Goal: Task Accomplishment & Management: Complete application form

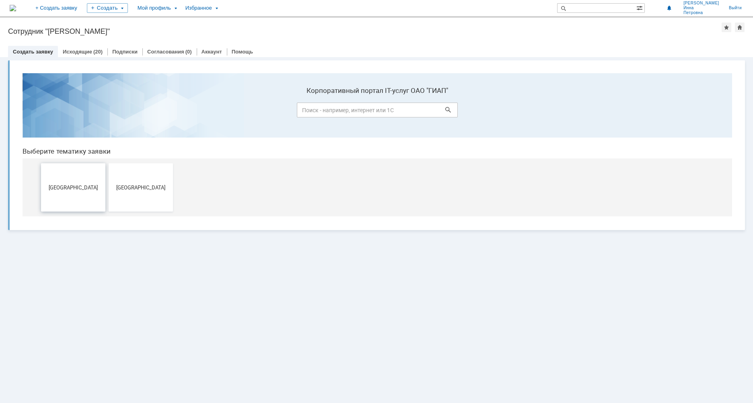
click at [68, 195] on button "Дзержинск" at bounding box center [73, 187] width 64 height 48
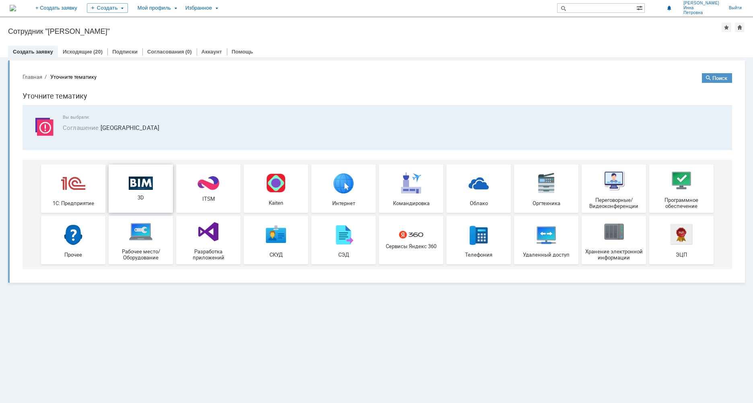
click at [150, 185] on img at bounding box center [141, 183] width 24 height 14
click at [141, 188] on img at bounding box center [141, 183] width 24 height 14
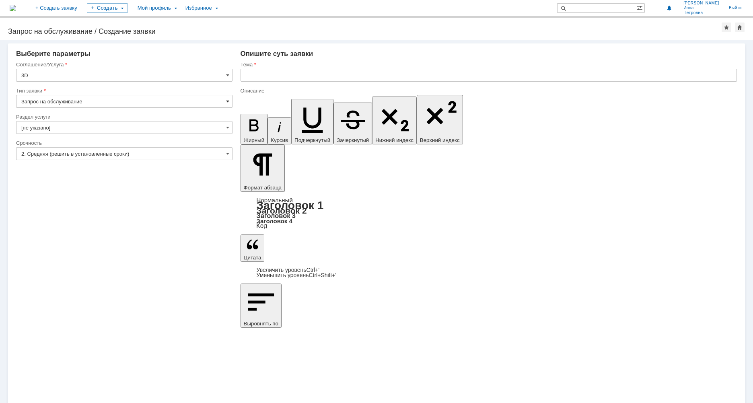
click at [228, 103] on span at bounding box center [227, 101] width 3 height 6
click at [103, 132] on span "Запрос на обслуживание" at bounding box center [124, 129] width 206 height 6
type input "Запрос на обслуживание"
click at [226, 126] on span at bounding box center [227, 127] width 3 height 6
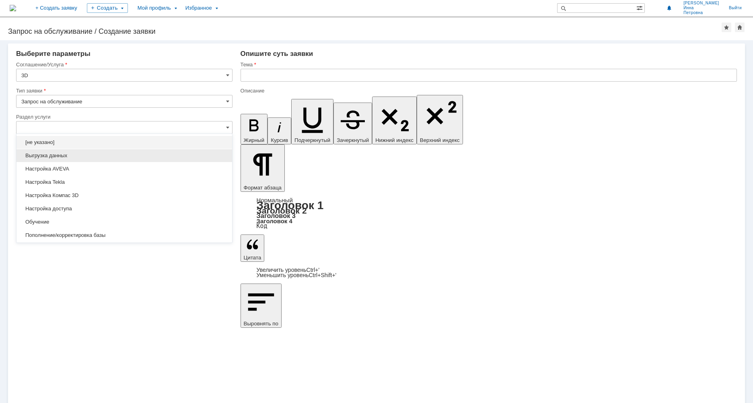
click at [105, 153] on span "Выгрузка данных" at bounding box center [124, 156] width 206 height 6
type input "Выгрузка данных"
type input "ПО: Revit/Tekla Проект ** Корпус **"
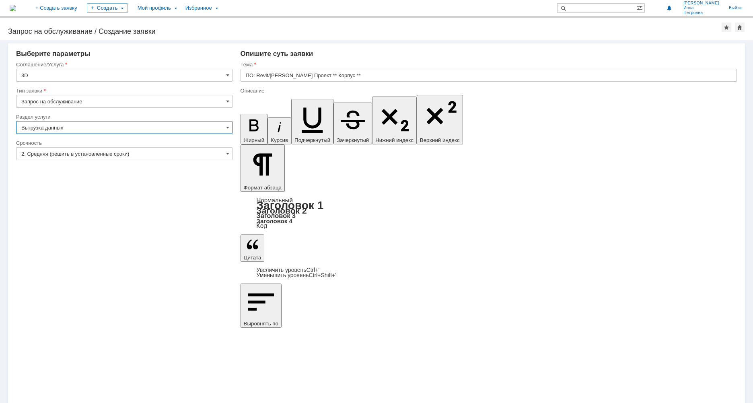
type input "Выгрузка данных"
click at [268, 76] on input "ПО: Revit/Tekla Проект ** Корпус **" at bounding box center [489, 75] width 497 height 13
drag, startPoint x: 255, startPoint y: 74, endPoint x: 289, endPoint y: 110, distance: 49.3
click at [255, 74] on input "ПО: Revit/Tekla Проект ** Корпус **" at bounding box center [489, 75] width 497 height 13
click at [259, 316] on div "Внимание! Выберите параметры Соглашение/Услуга 3D Тип заявки Запрос на обслужив…" at bounding box center [376, 221] width 753 height 363
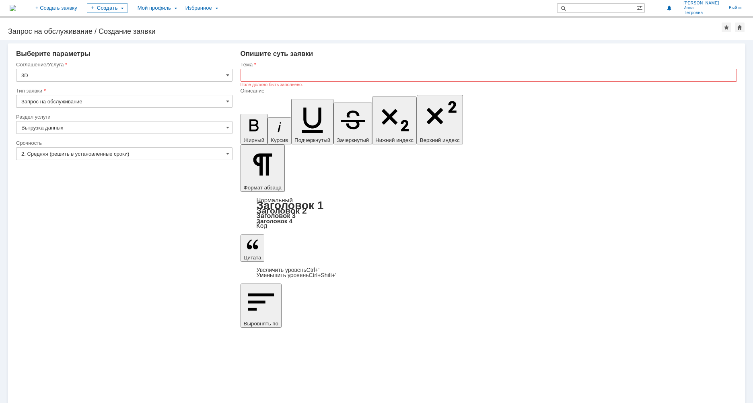
click at [268, 74] on input "text" at bounding box center [489, 75] width 497 height 13
type input "ПО"
click at [227, 130] on span at bounding box center [227, 127] width 3 height 6
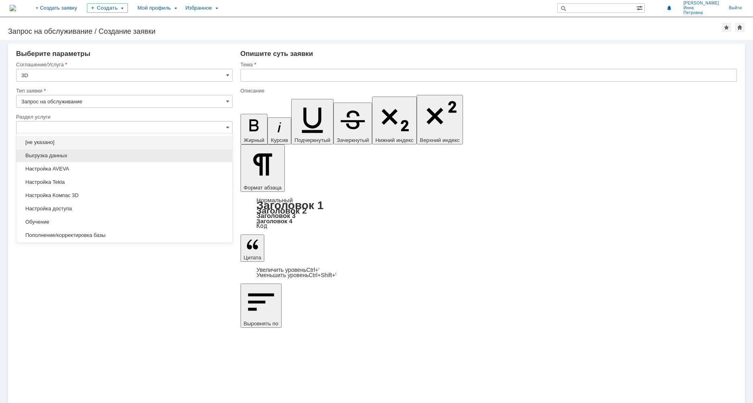
click at [79, 157] on span "Выгрузка данных" at bounding box center [124, 156] width 206 height 6
type input "Выгрузка данных"
type input "ПО: Revit/Tekla Проект ** Корпус **"
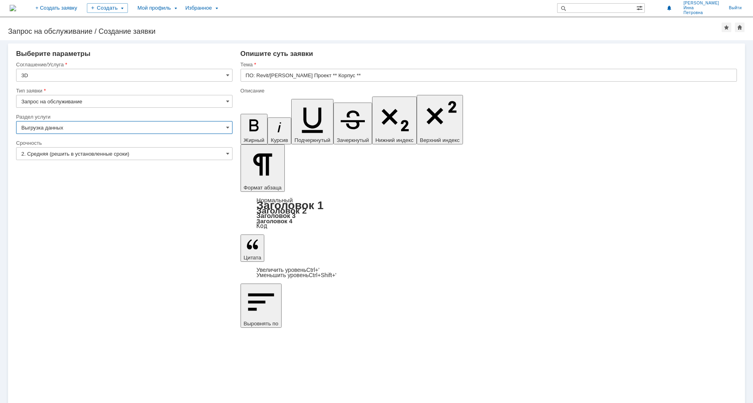
type input "Выгрузка данных"
click at [255, 76] on input "ПО: Revit/Tekla Проект ** Корпус **" at bounding box center [489, 75] width 497 height 13
click at [257, 75] on input "ПО: Revit/Tekla Проект ** Корпус **" at bounding box center [489, 75] width 497 height 13
type input "ПО: Tekla Проект ** Корпус502/б **"
drag, startPoint x: 249, startPoint y: 2821, endPoint x: 359, endPoint y: 2835, distance: 110.8
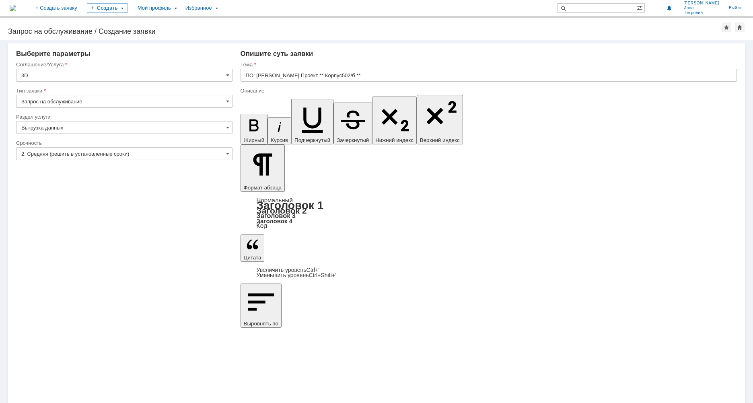
drag, startPoint x: 316, startPoint y: 2821, endPoint x: 246, endPoint y: 2823, distance: 70.9
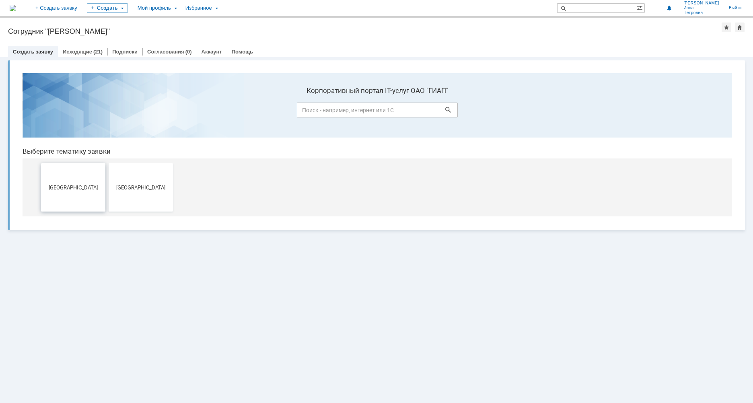
click at [76, 180] on button "[GEOGRAPHIC_DATA]" at bounding box center [73, 187] width 64 height 48
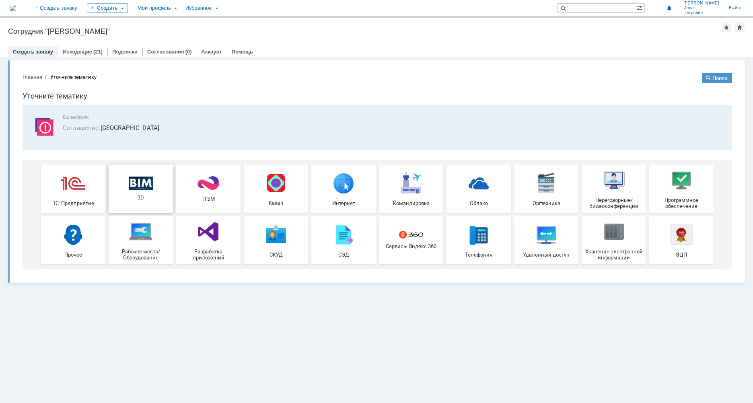
click at [139, 184] on img at bounding box center [141, 183] width 24 height 14
click at [147, 180] on img at bounding box center [141, 183] width 24 height 14
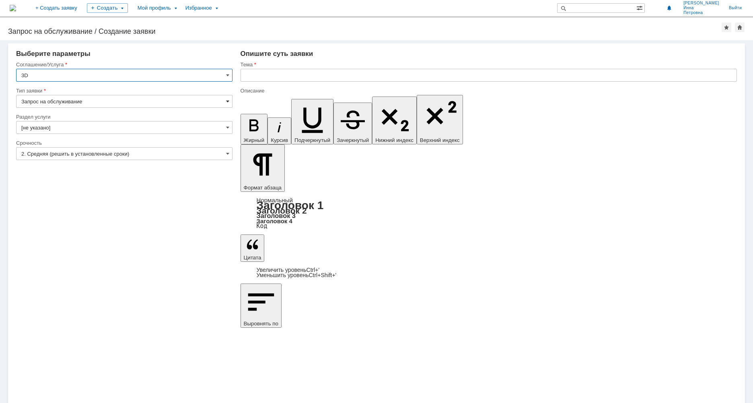
click at [228, 101] on span at bounding box center [227, 101] width 3 height 6
click at [65, 128] on span "Запрос на обслуживание" at bounding box center [124, 129] width 206 height 6
type input "Запрос на обслуживание"
click at [258, 78] on input "text" at bounding box center [489, 75] width 497 height 13
click at [128, 7] on div "Создать" at bounding box center [107, 8] width 41 height 10
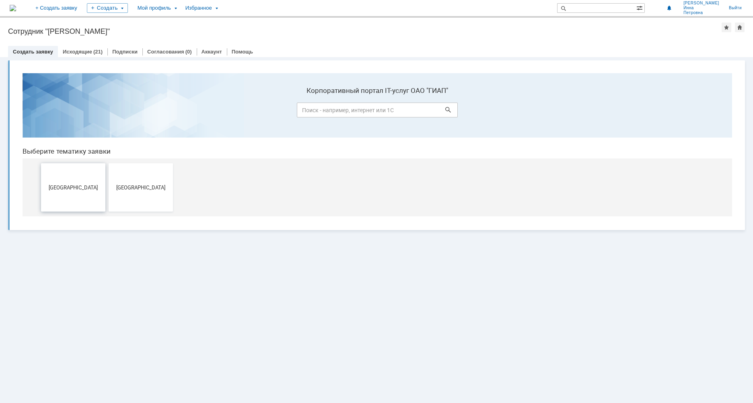
click at [86, 178] on button "[GEOGRAPHIC_DATA]" at bounding box center [73, 187] width 64 height 48
